Goal: Check status

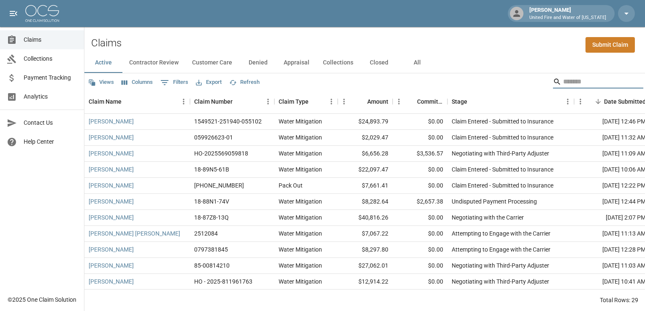
click at [564, 84] on input "Search" at bounding box center [596, 81] width 67 height 13
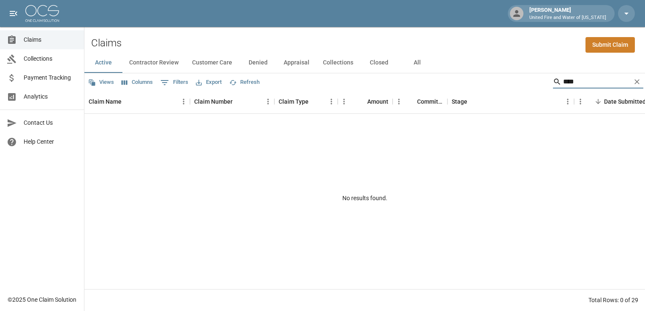
type input "****"
click at [411, 61] on button "All" at bounding box center [417, 63] width 38 height 20
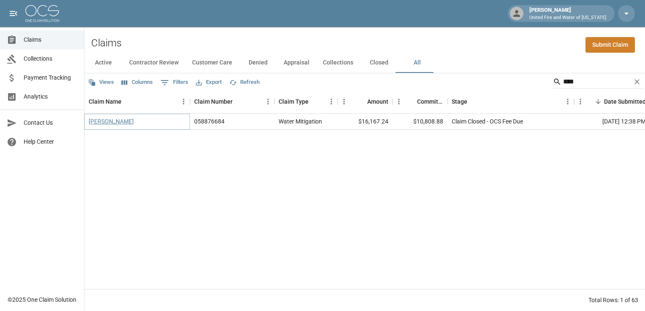
click at [125, 124] on link "[PERSON_NAME]" at bounding box center [111, 121] width 45 height 8
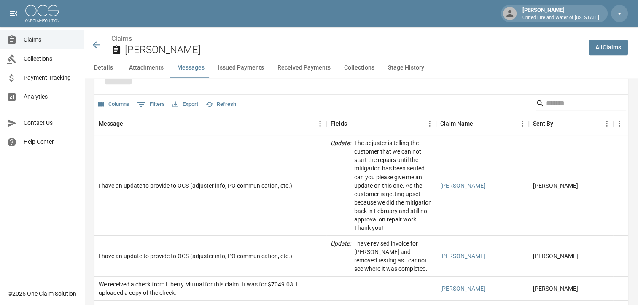
scroll to position [815, 6]
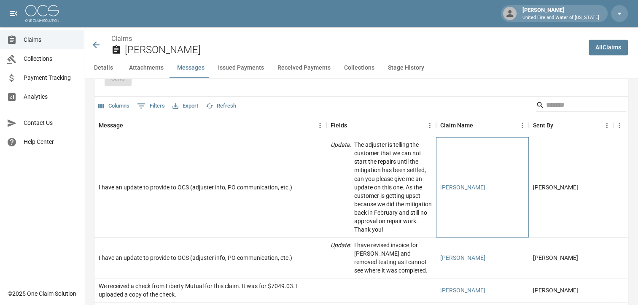
drag, startPoint x: 497, startPoint y: 200, endPoint x: 405, endPoint y: 208, distance: 92.3
click at [405, 208] on div "I have an update to provide to OCS (adjuster info, PO communication, etc.) Upda…" at bounding box center [391, 187] width 595 height 100
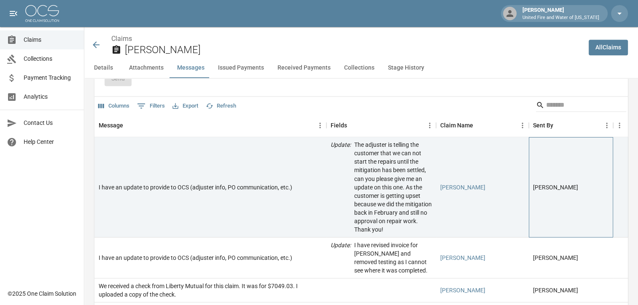
click at [571, 218] on div "[PERSON_NAME]" at bounding box center [571, 187] width 84 height 100
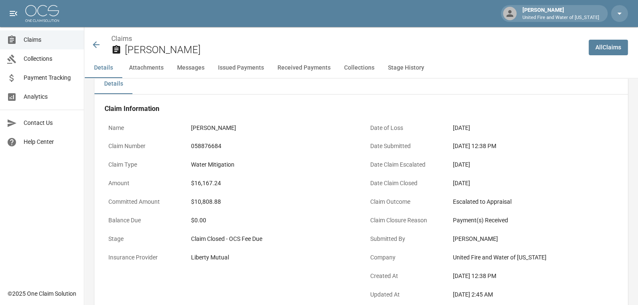
scroll to position [0, 0]
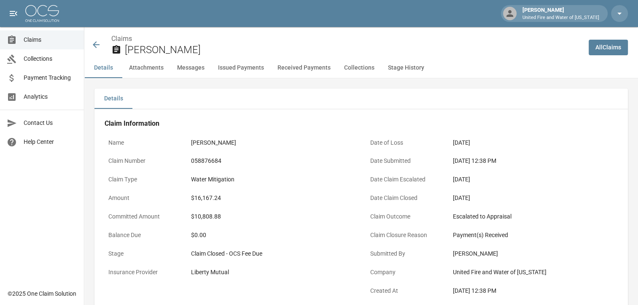
click at [98, 48] on icon at bounding box center [96, 45] width 10 height 10
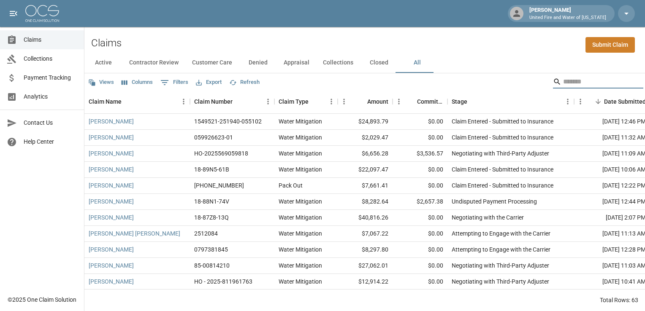
click at [569, 84] on input "Search" at bounding box center [596, 81] width 67 height 13
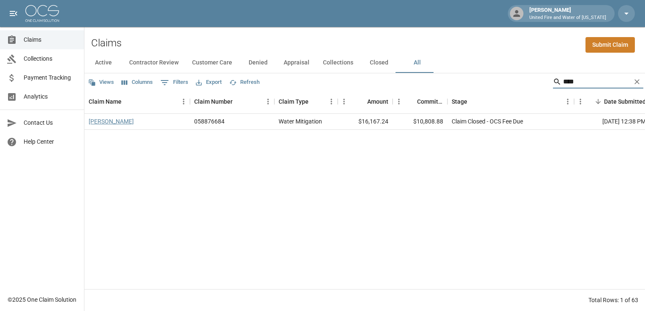
type input "****"
click at [111, 122] on link "[PERSON_NAME]" at bounding box center [111, 121] width 45 height 8
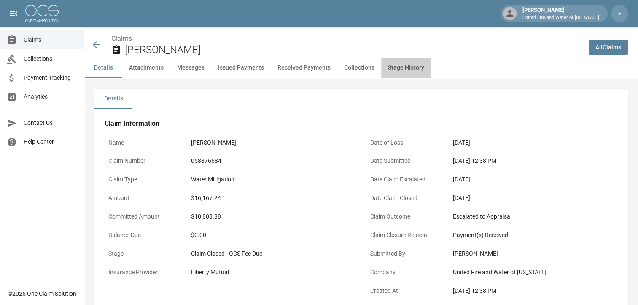
click at [401, 66] on button "Stage History" at bounding box center [406, 68] width 50 height 20
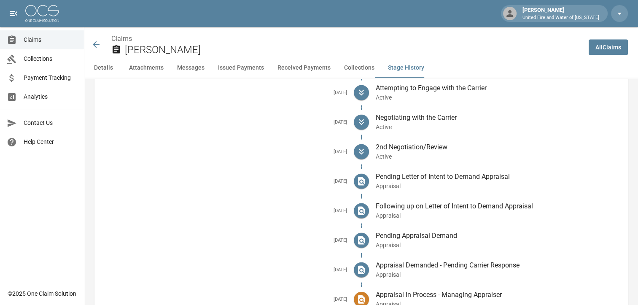
scroll to position [1743, 0]
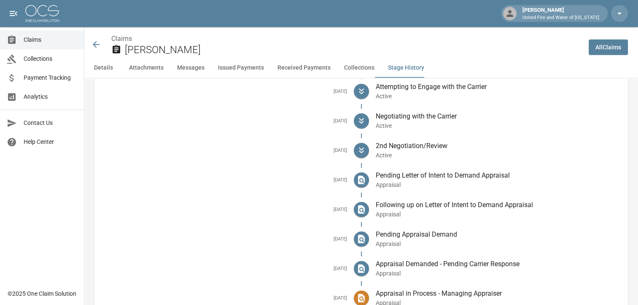
click at [412, 191] on div "Pending Letter of Intent to Demand Appraisal Appraisal" at bounding box center [495, 180] width 253 height 30
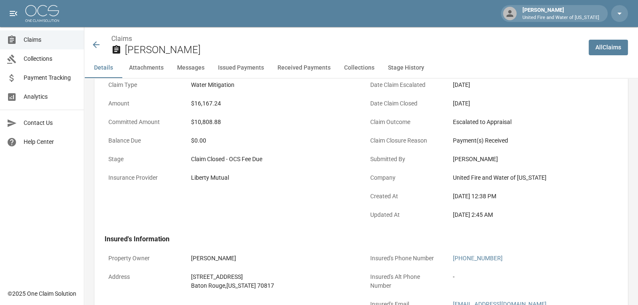
scroll to position [0, 6]
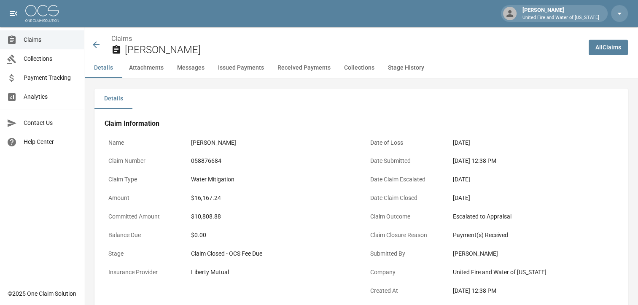
click at [93, 45] on icon at bounding box center [96, 44] width 7 height 7
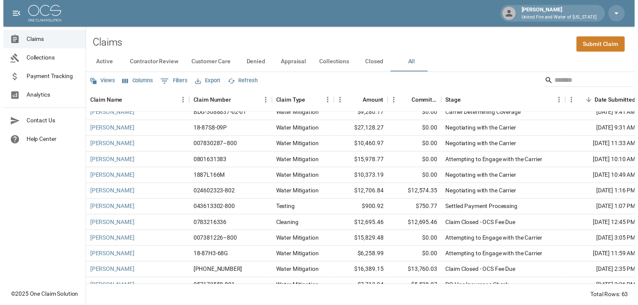
scroll to position [249, 0]
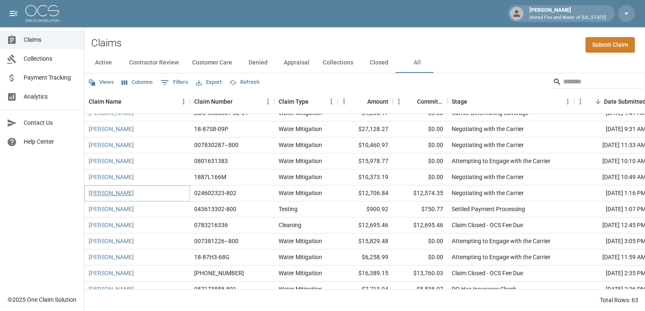
click at [121, 196] on link "[PERSON_NAME]" at bounding box center [111, 193] width 45 height 8
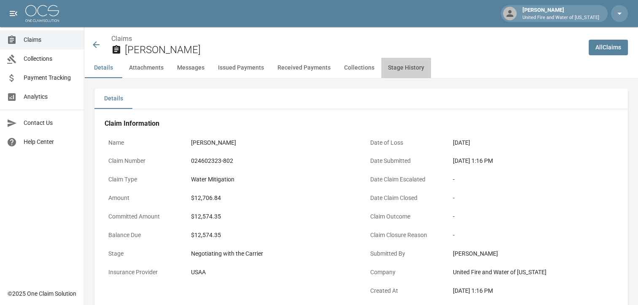
click at [405, 70] on button "Stage History" at bounding box center [406, 68] width 50 height 20
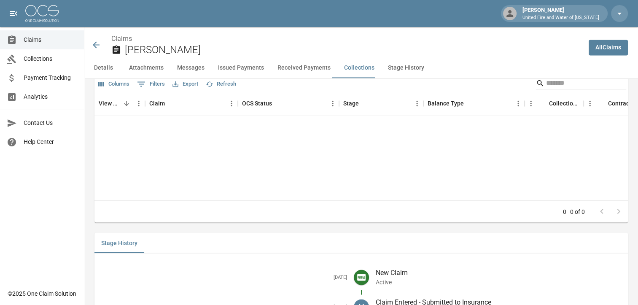
scroll to position [1478, 0]
click at [291, 68] on button "Received Payments" at bounding box center [304, 68] width 67 height 20
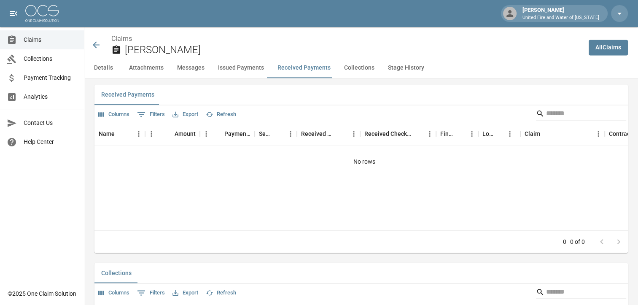
scroll to position [1255, 0]
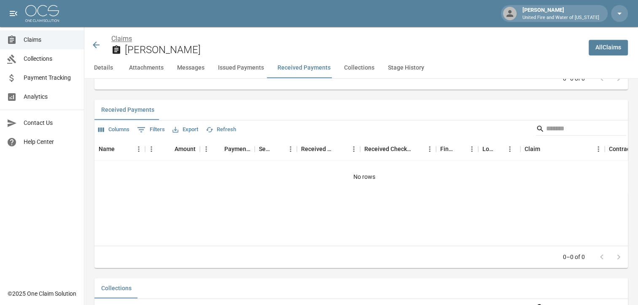
click at [124, 38] on link "Claims" at bounding box center [121, 39] width 21 height 8
